Goal: Task Accomplishment & Management: Manage account settings

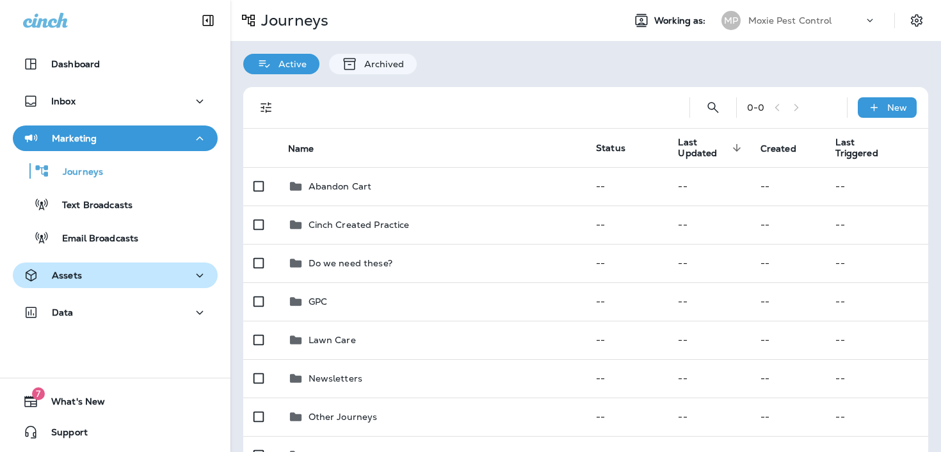
click at [101, 273] on div "Assets" at bounding box center [115, 276] width 184 height 16
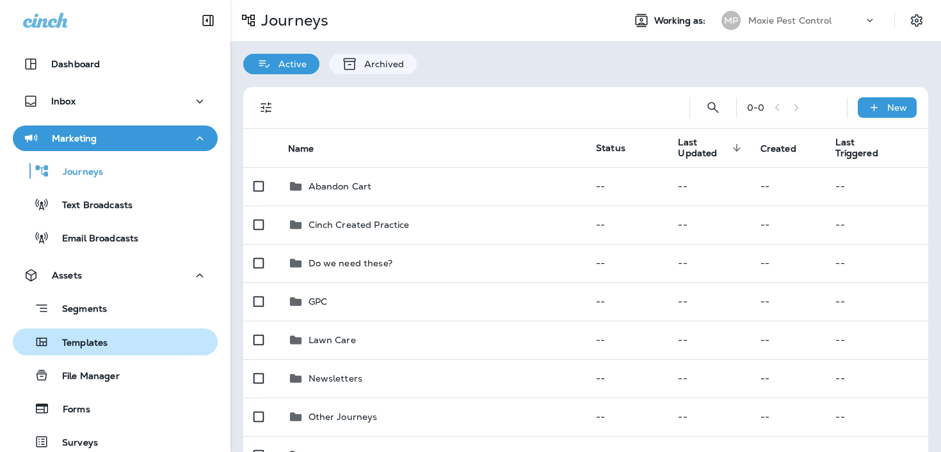
click at [84, 337] on p "Templates" at bounding box center [78, 343] width 58 height 12
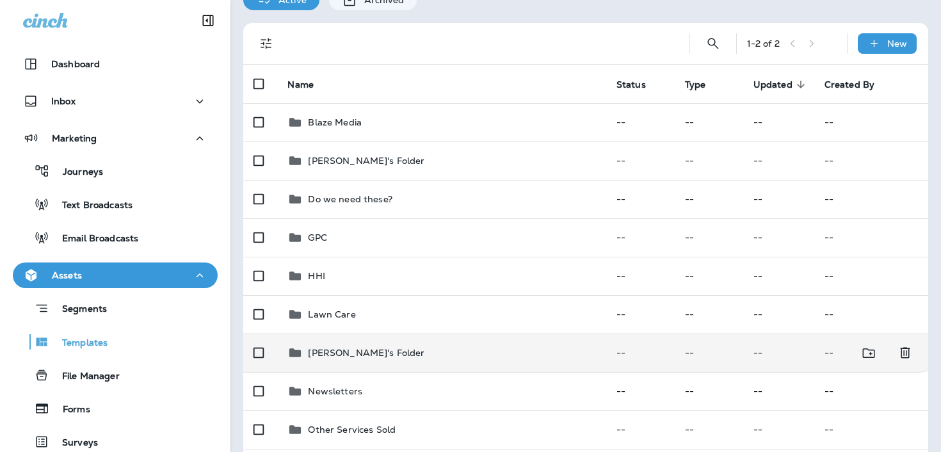
scroll to position [10, 0]
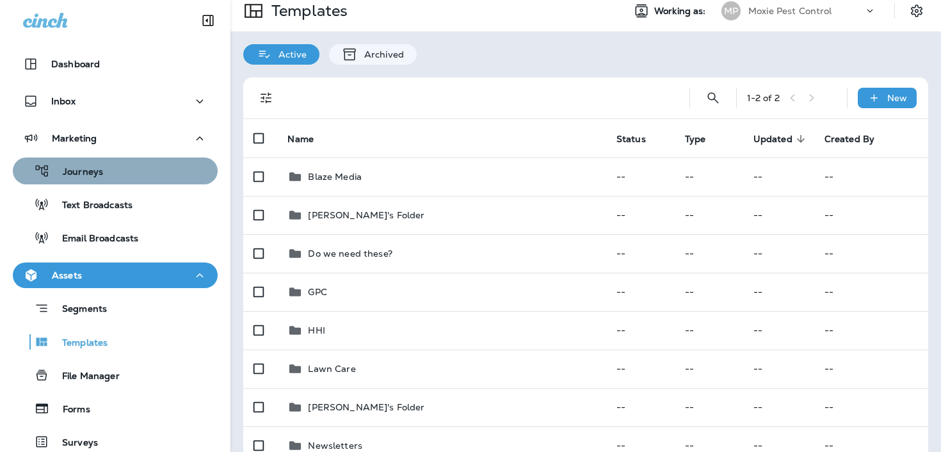
click at [85, 179] on div "Journeys" at bounding box center [60, 170] width 85 height 19
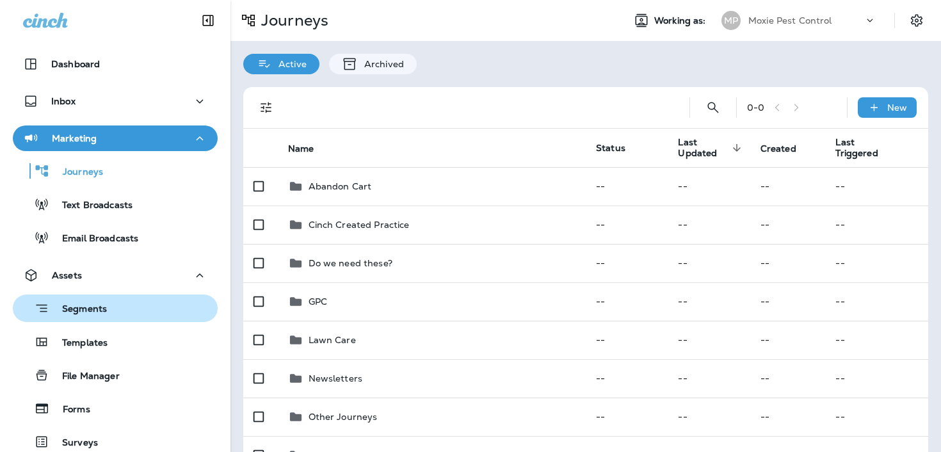
click at [83, 320] on button "Segments" at bounding box center [115, 309] width 205 height 28
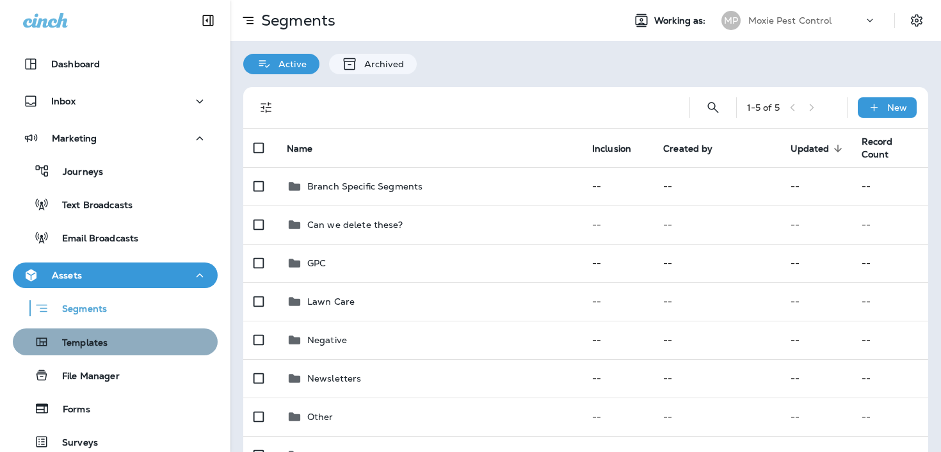
click at [85, 343] on p "Templates" at bounding box center [78, 343] width 58 height 12
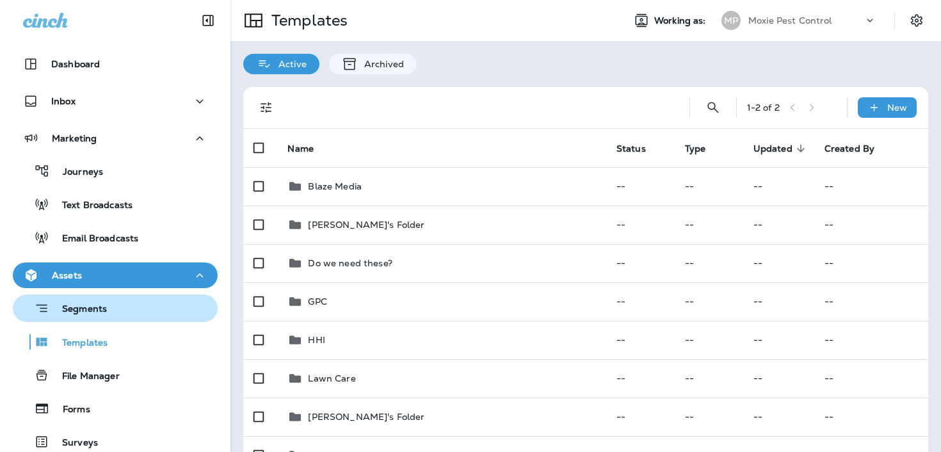
click at [87, 313] on p "Segments" at bounding box center [78, 310] width 58 height 13
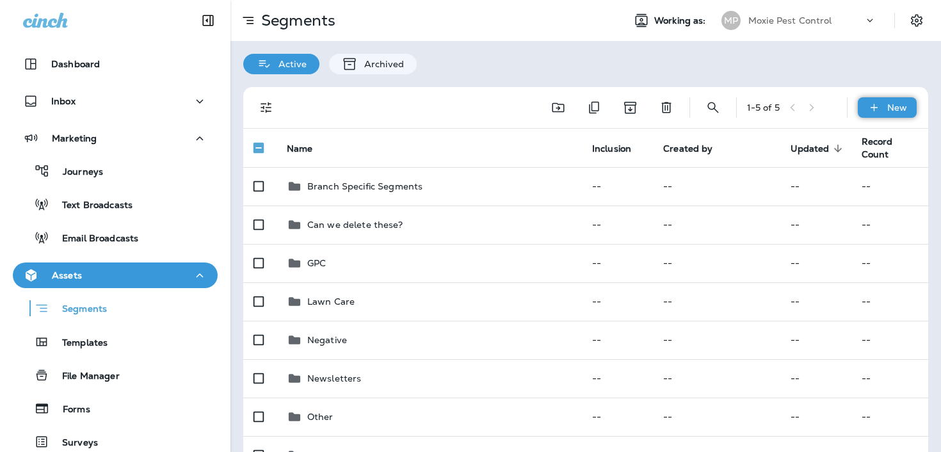
click at [887, 108] on div "New" at bounding box center [887, 107] width 59 height 20
click at [555, 108] on icon "Move to folder" at bounding box center [558, 107] width 15 height 15
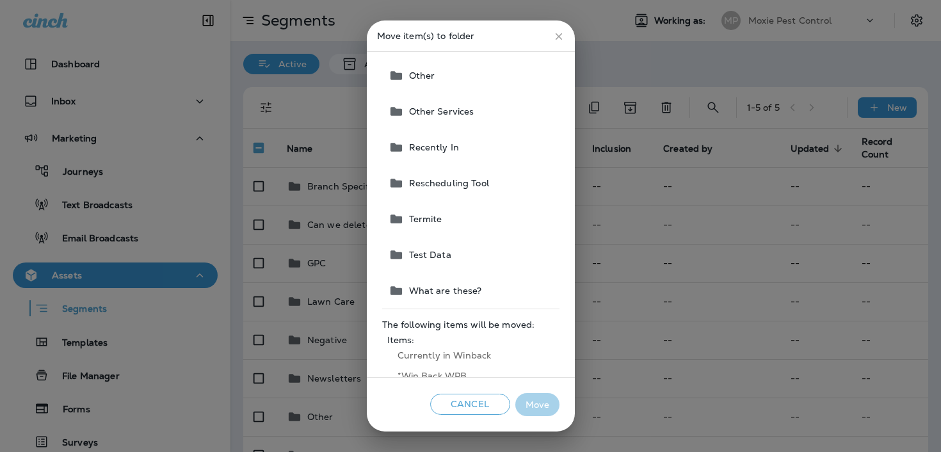
scroll to position [290, 0]
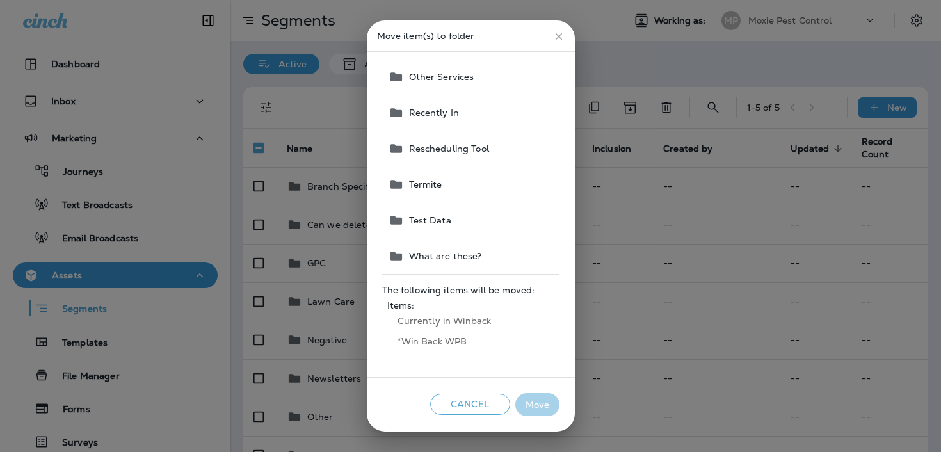
click at [460, 403] on button "Cancel" at bounding box center [470, 404] width 80 height 21
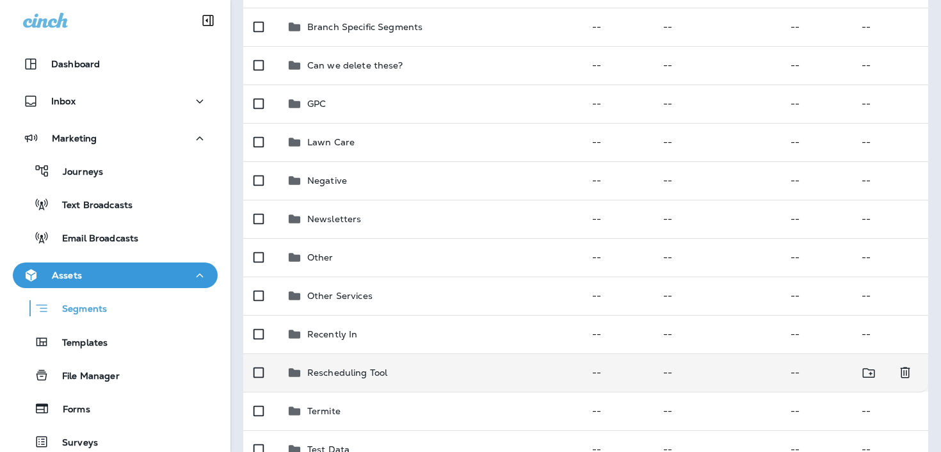
scroll to position [0, 0]
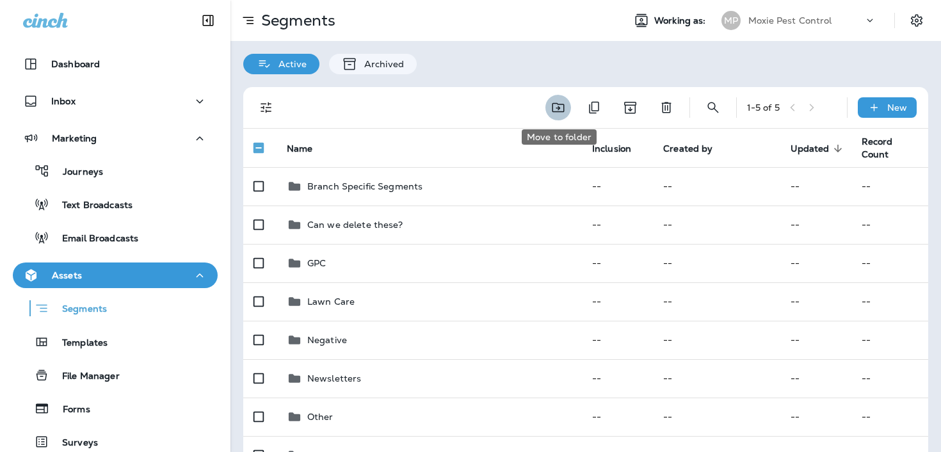
click at [567, 108] on button "Move to folder" at bounding box center [559, 108] width 26 height 26
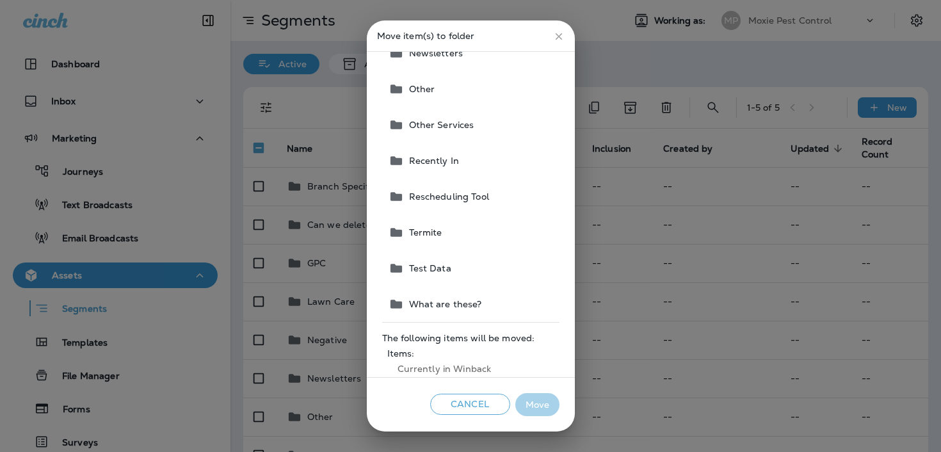
scroll to position [290, 0]
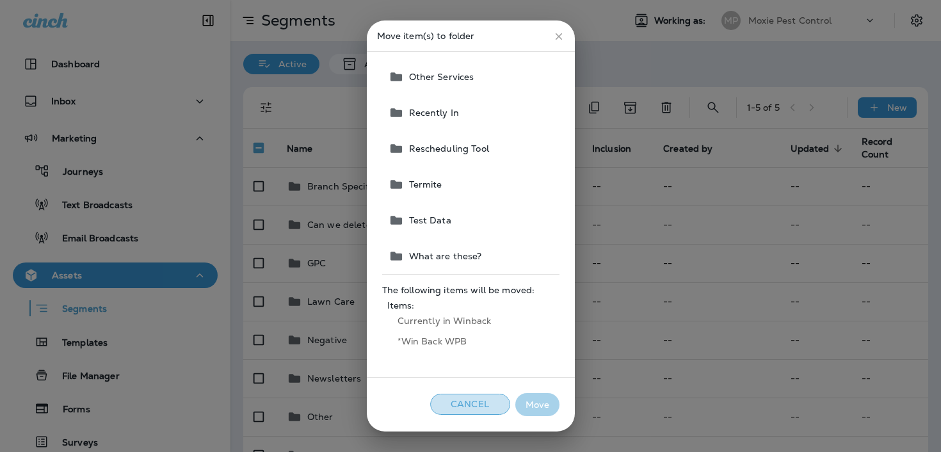
click at [460, 403] on button "Cancel" at bounding box center [470, 404] width 80 height 21
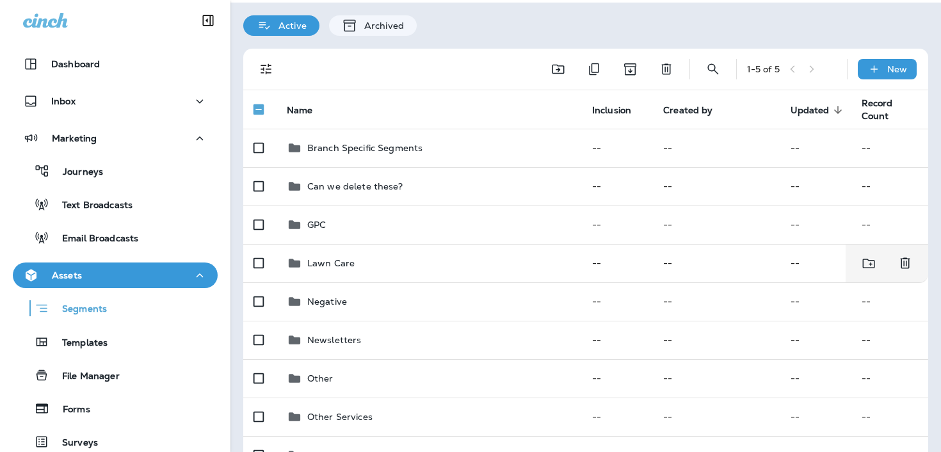
scroll to position [40, 0]
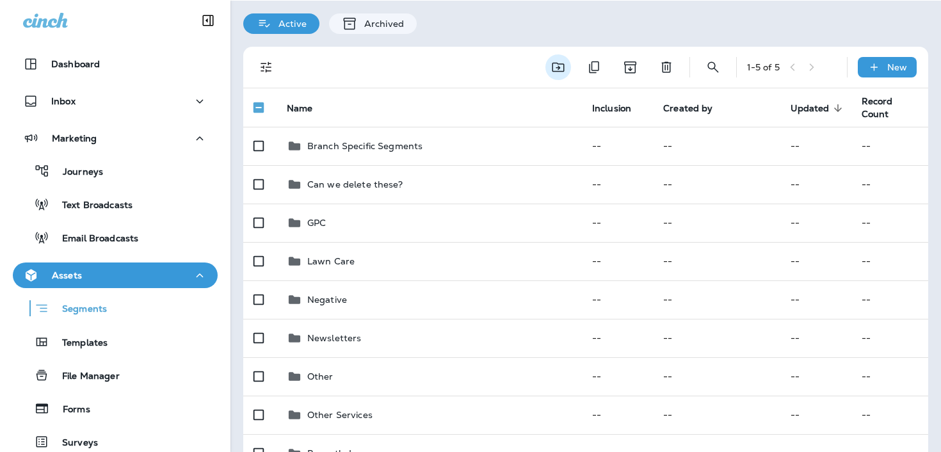
click at [554, 67] on icon "Move to folder" at bounding box center [558, 67] width 15 height 15
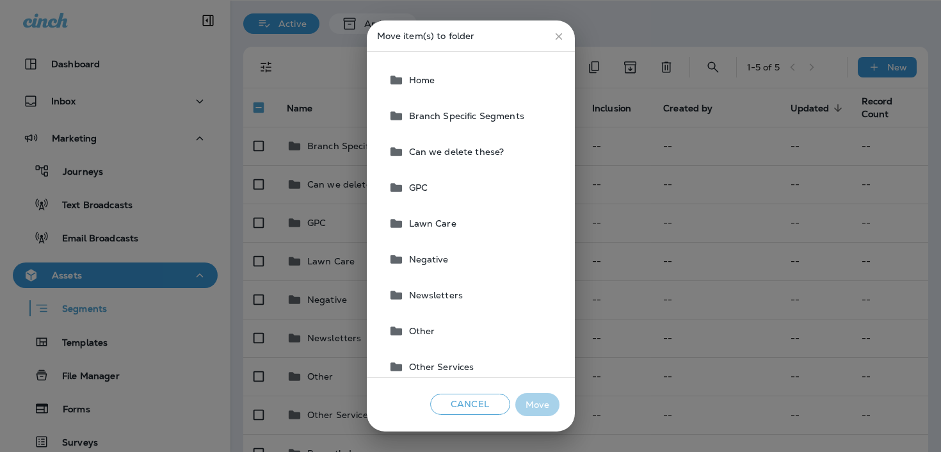
scroll to position [270, 0]
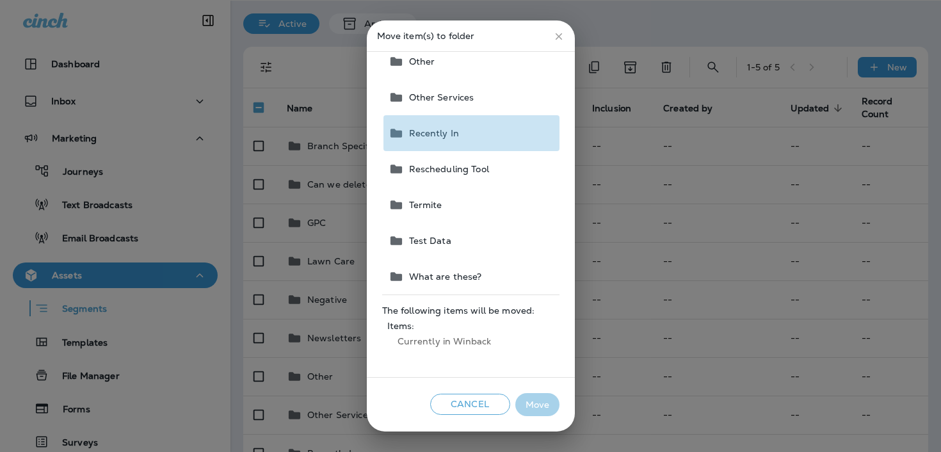
click at [437, 128] on span "Recently In" at bounding box center [432, 133] width 56 height 10
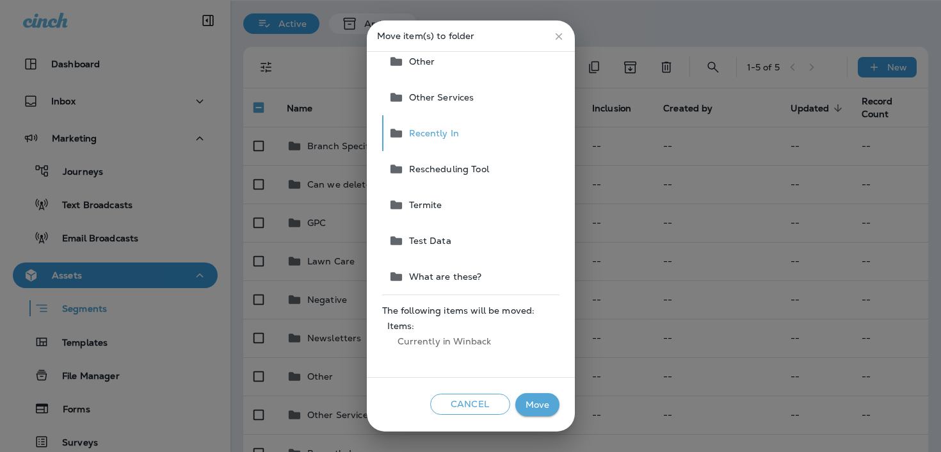
click at [535, 411] on button "Move" at bounding box center [537, 405] width 44 height 24
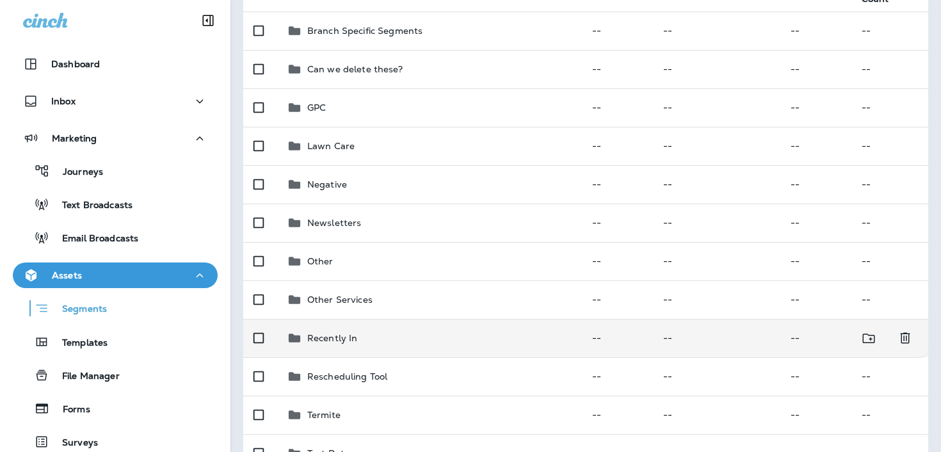
scroll to position [151, 0]
